Goal: Check status: Check status

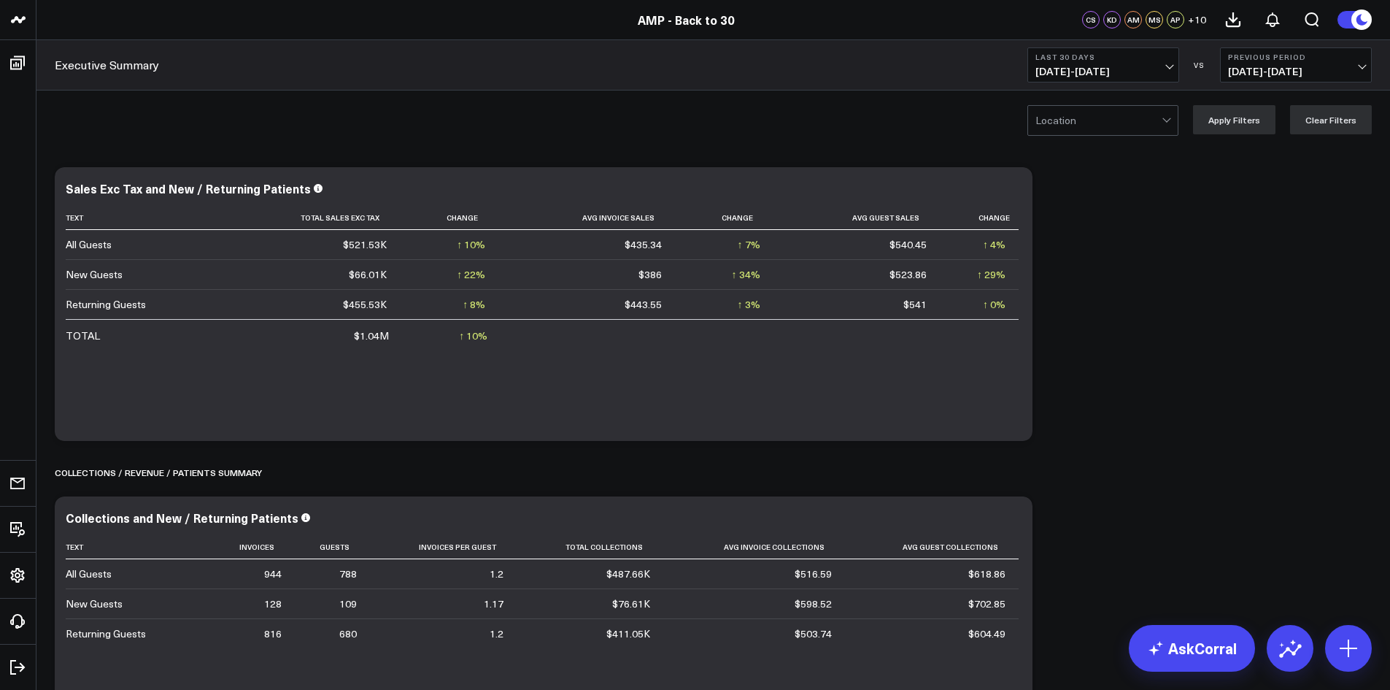
click at [1166, 77] on button "Last 30 Days [DATE] - [DATE]" at bounding box center [1104, 64] width 152 height 35
click at [1072, 295] on link "Last Month" at bounding box center [1103, 296] width 150 height 28
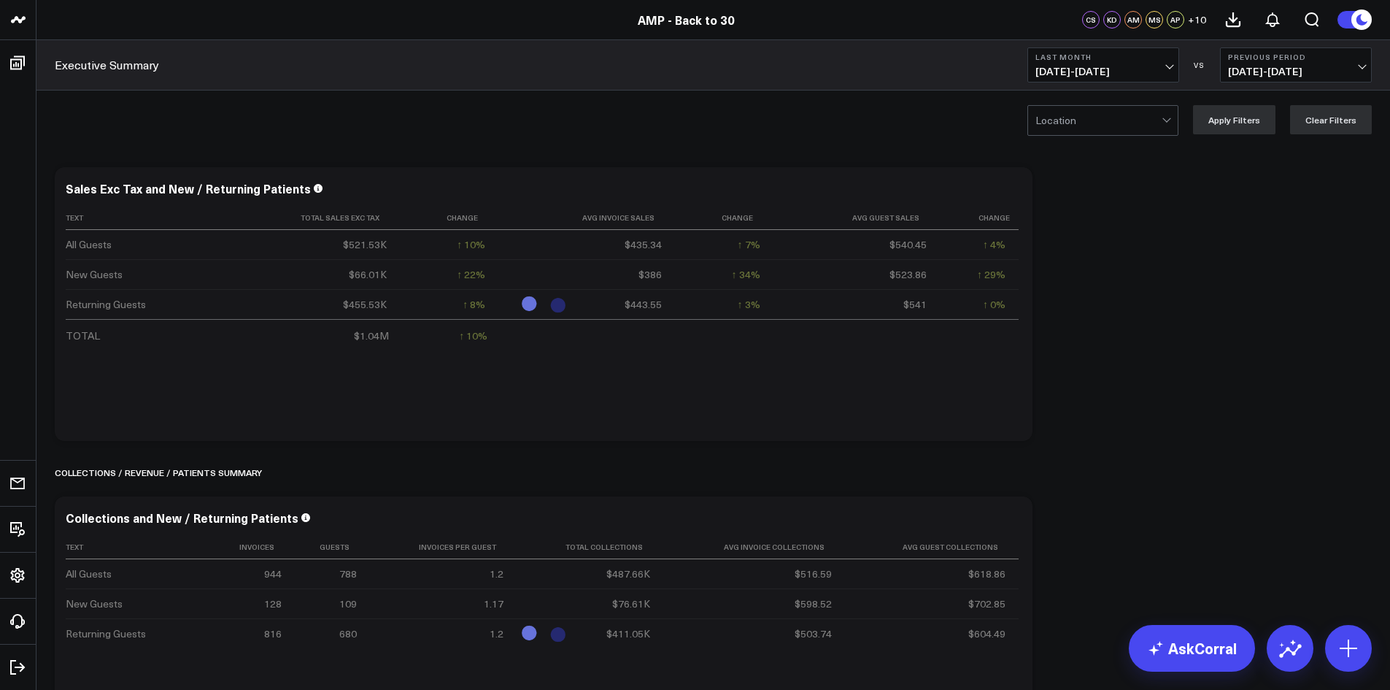
click at [1274, 69] on span "[DATE] - [DATE]" at bounding box center [1296, 72] width 136 height 12
click at [1277, 177] on link "No Comparison" at bounding box center [1296, 182] width 150 height 28
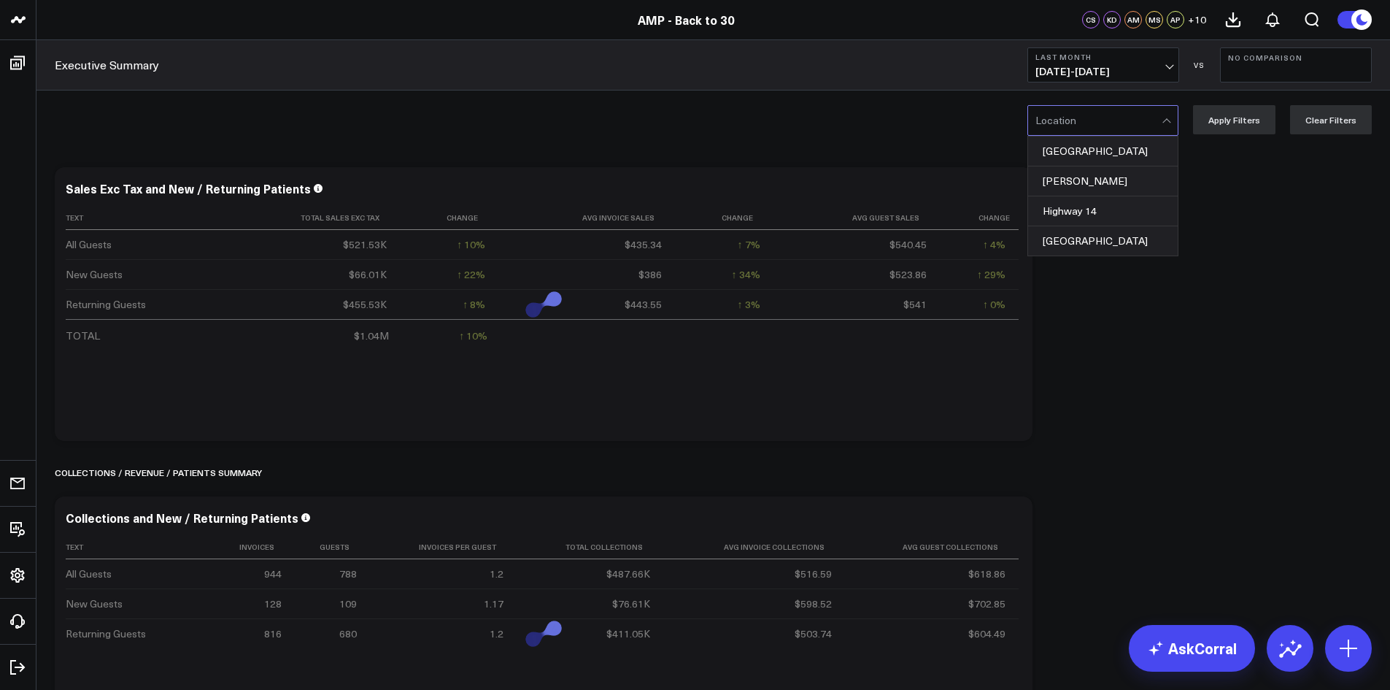
click at [1146, 119] on div at bounding box center [1099, 120] width 126 height 29
drag, startPoint x: 1114, startPoint y: 150, endPoint x: 1158, endPoint y: 139, distance: 45.1
click at [1115, 150] on div "[GEOGRAPHIC_DATA]" at bounding box center [1103, 151] width 150 height 30
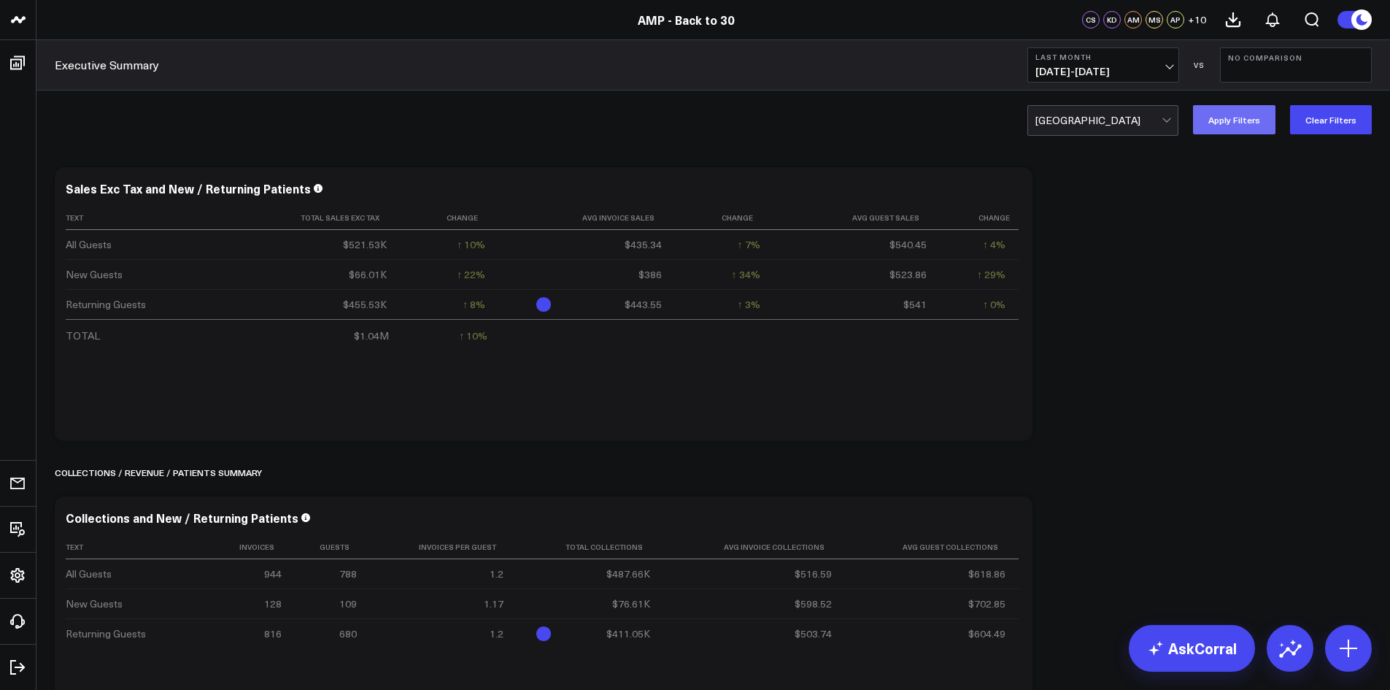
click at [1216, 131] on button "Apply Filters" at bounding box center [1234, 119] width 82 height 29
